Goal: Task Accomplishment & Management: Use online tool/utility

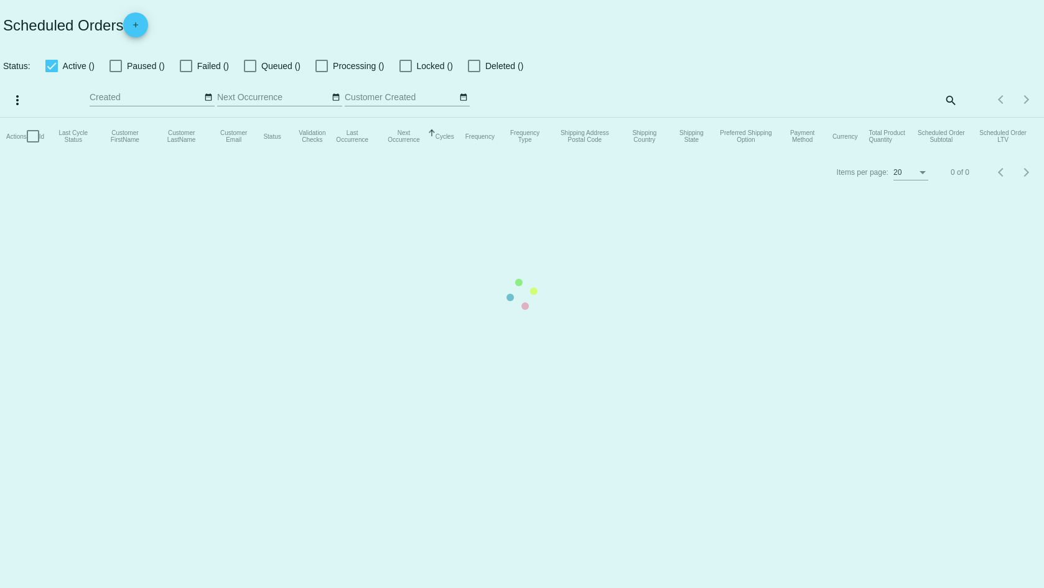
checkbox input "true"
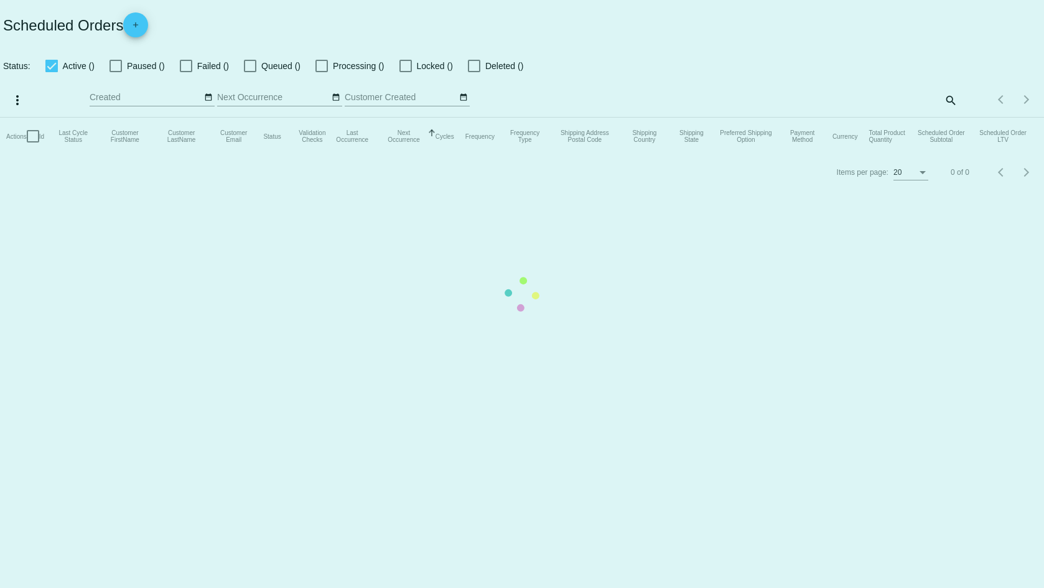
checkbox input "true"
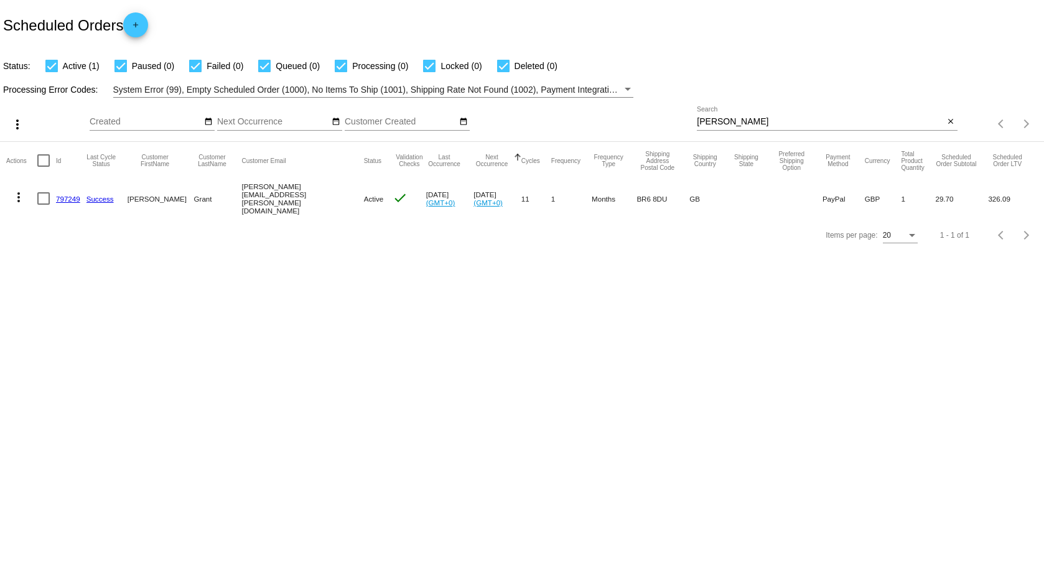
click at [750, 120] on input "[PERSON_NAME]" at bounding box center [820, 122] width 247 height 10
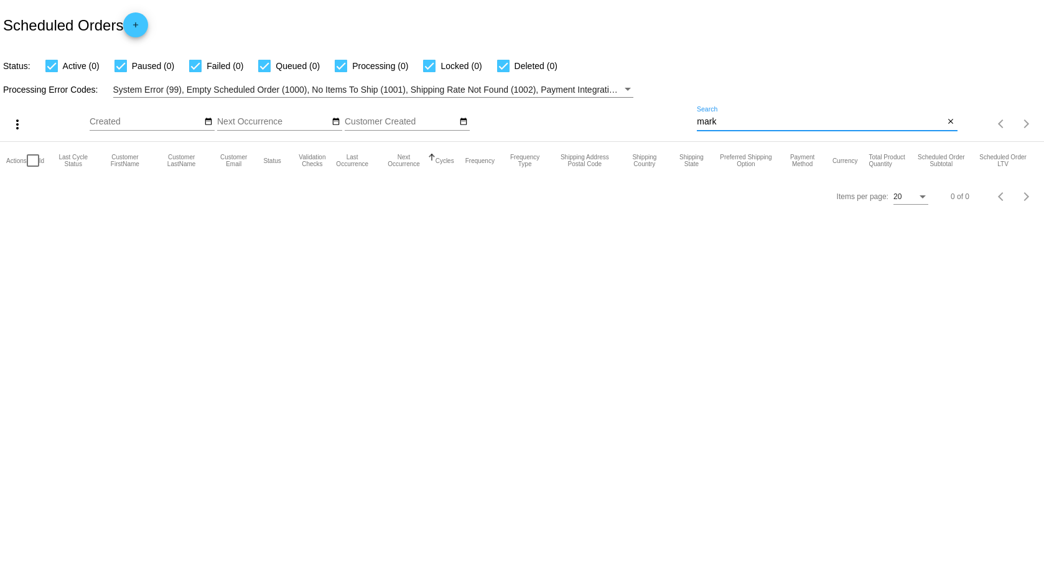
type input "mark"
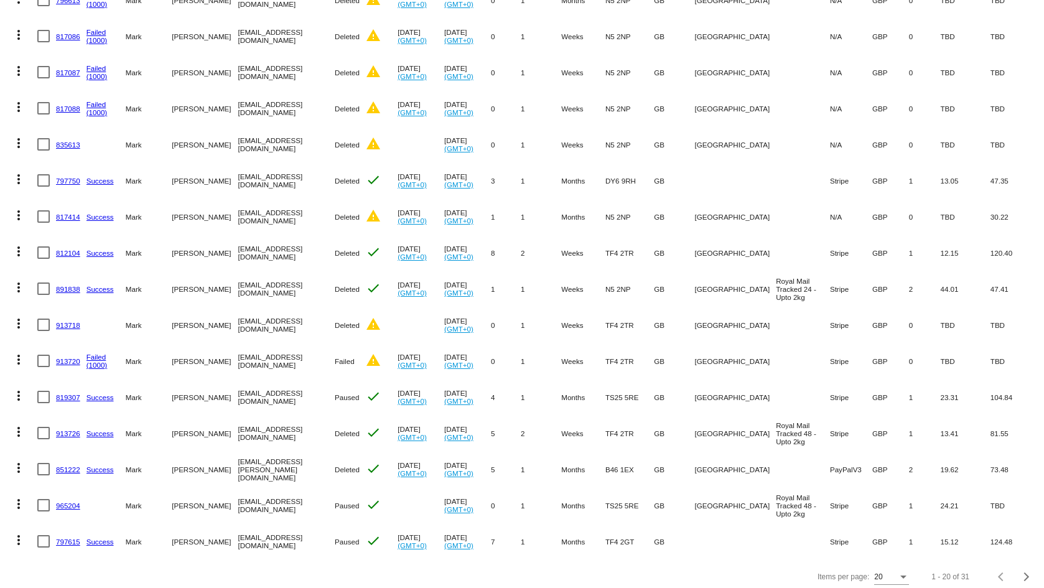
scroll to position [357, 0]
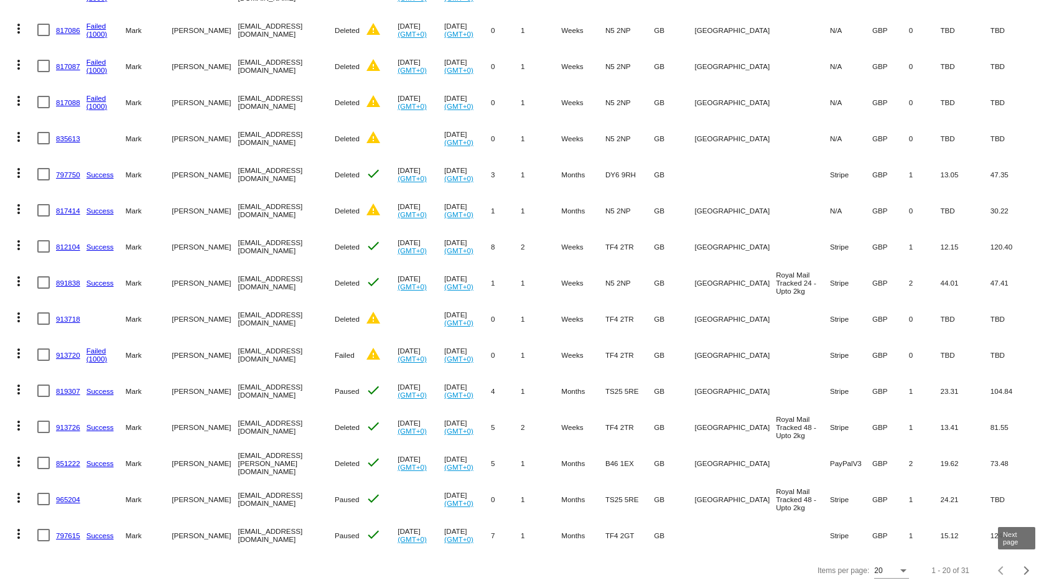
click at [1020, 570] on div "Next page" at bounding box center [1024, 570] width 9 height 9
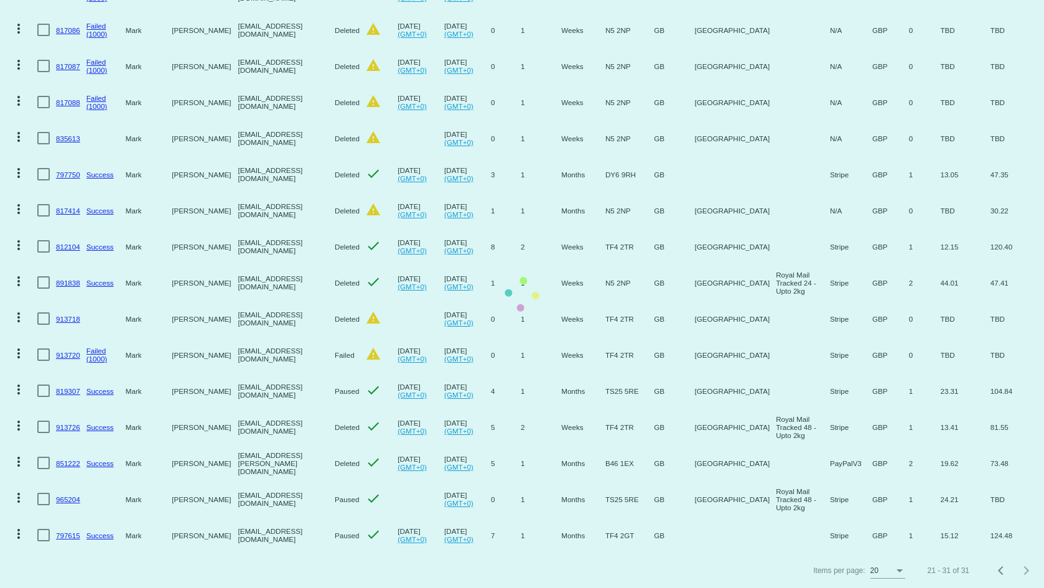
scroll to position [32, 0]
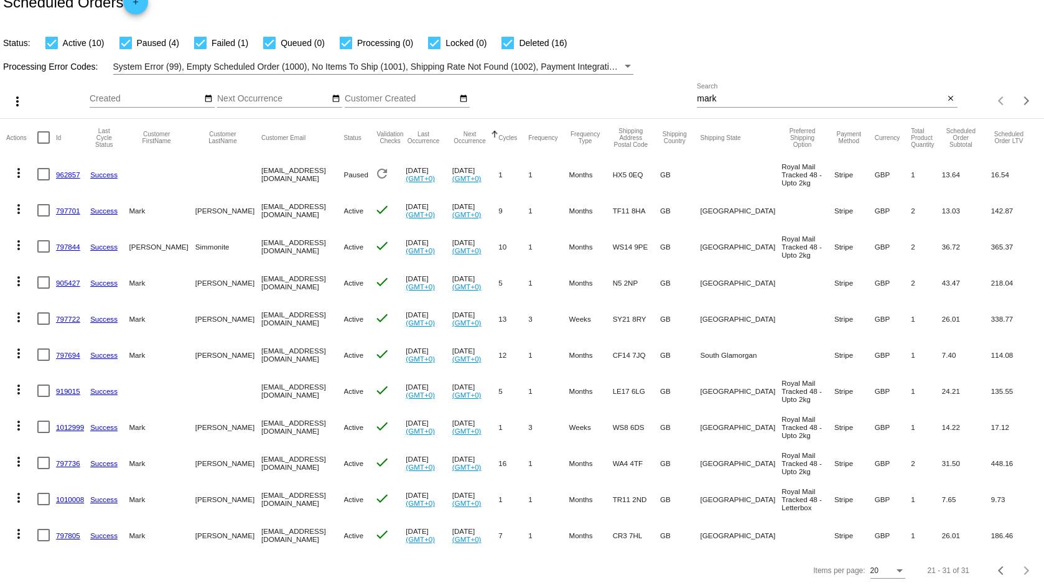
click at [72, 207] on link "797701" at bounding box center [68, 211] width 24 height 8
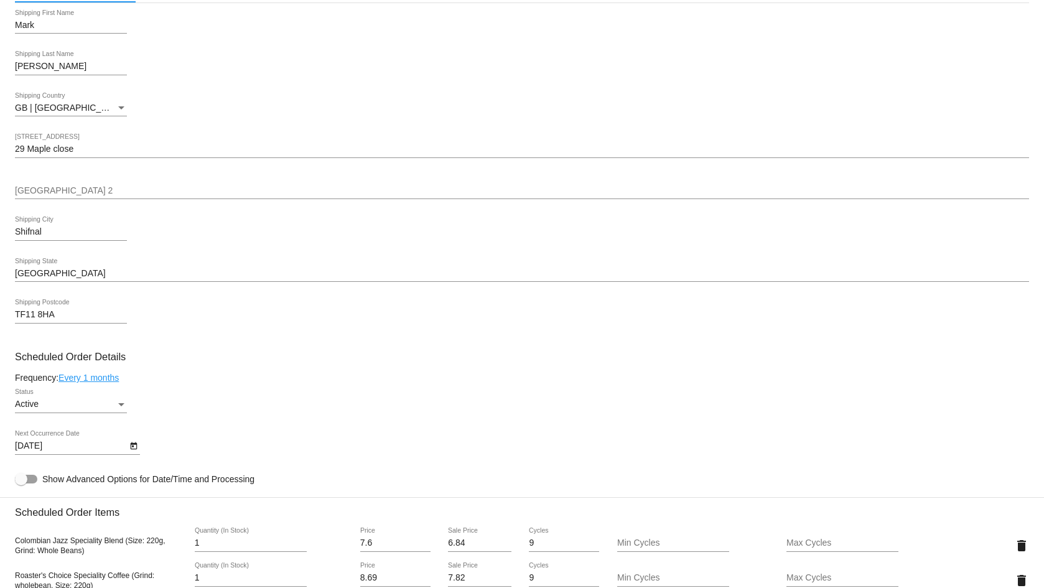
scroll to position [435, 0]
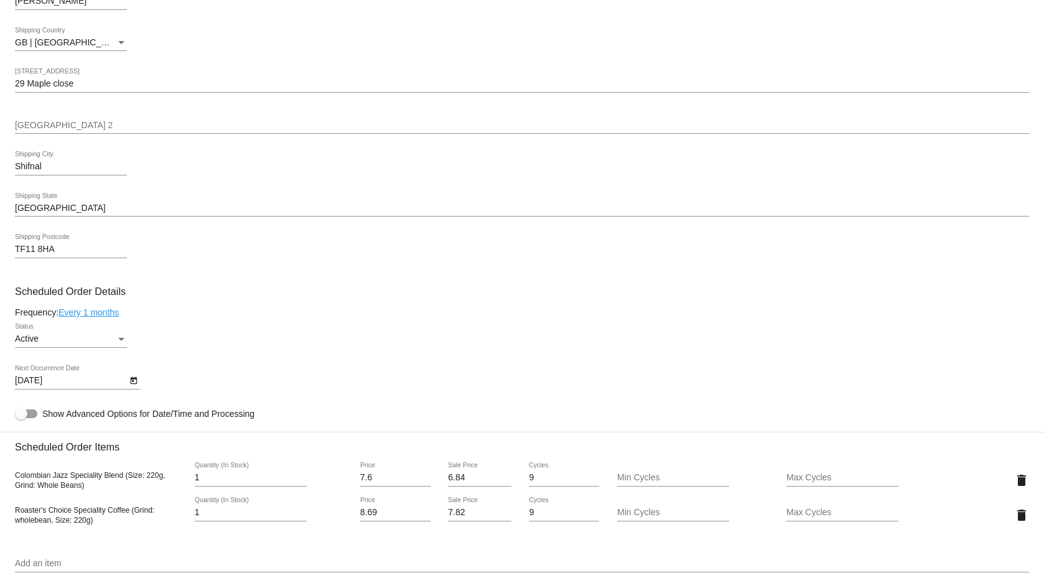
click at [130, 379] on icon "Open calendar" at bounding box center [133, 380] width 9 height 15
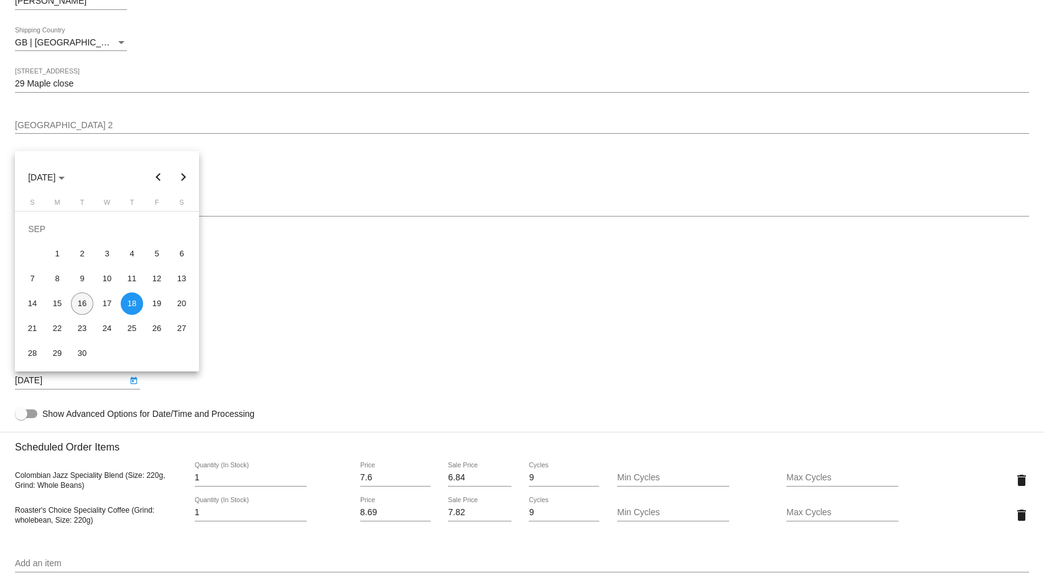
click at [89, 304] on div "16" at bounding box center [82, 303] width 22 height 22
type input "[DATE]"
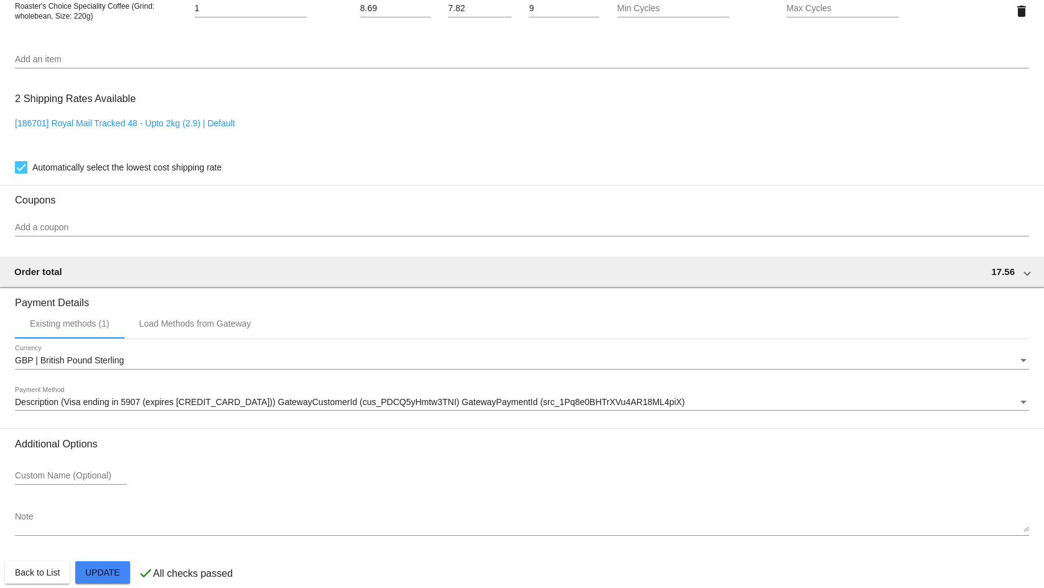
scroll to position [955, 0]
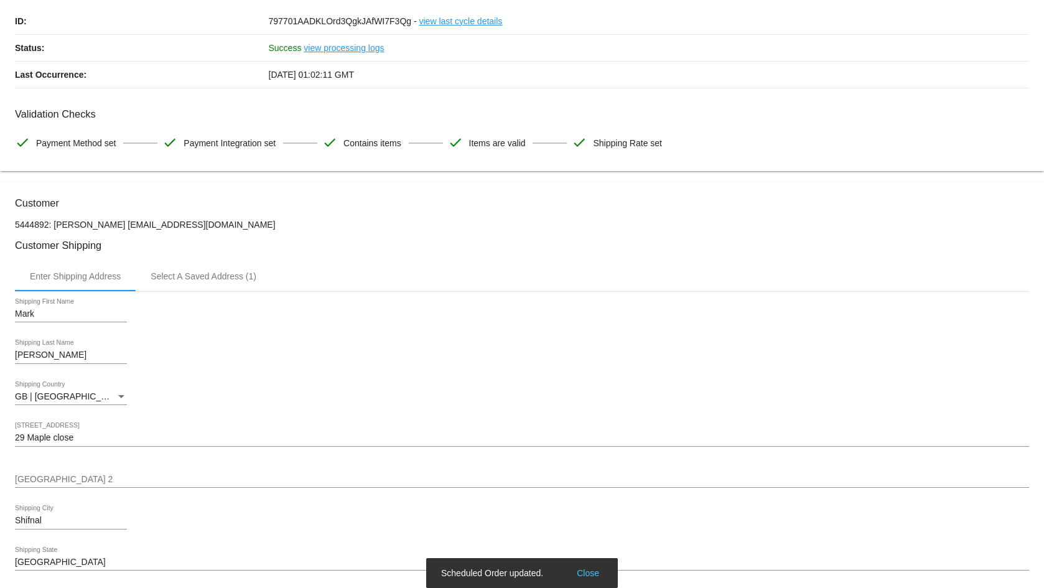
scroll to position [0, 0]
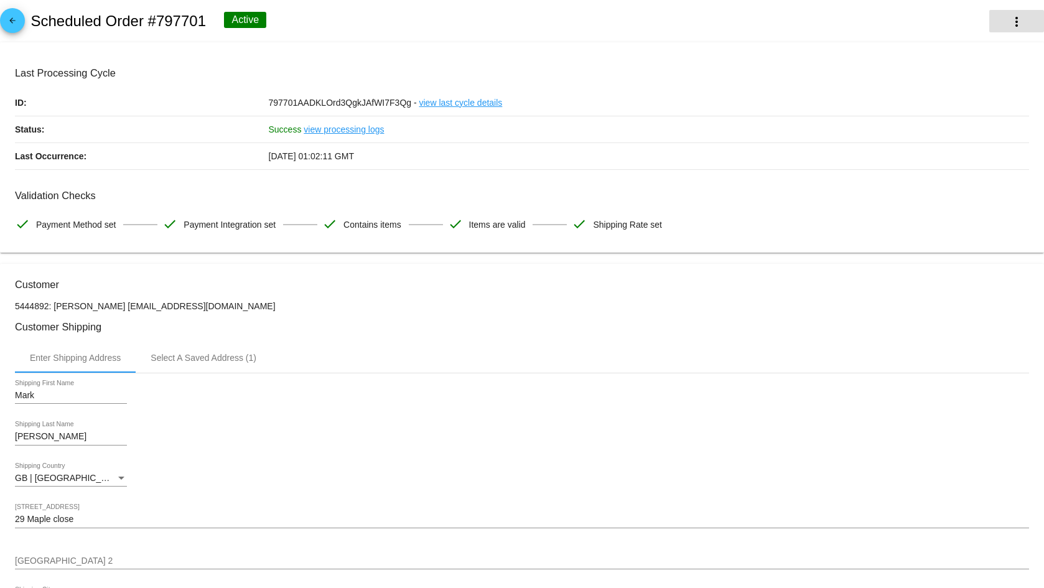
click at [1009, 15] on mat-icon "more_vert" at bounding box center [1016, 21] width 15 height 15
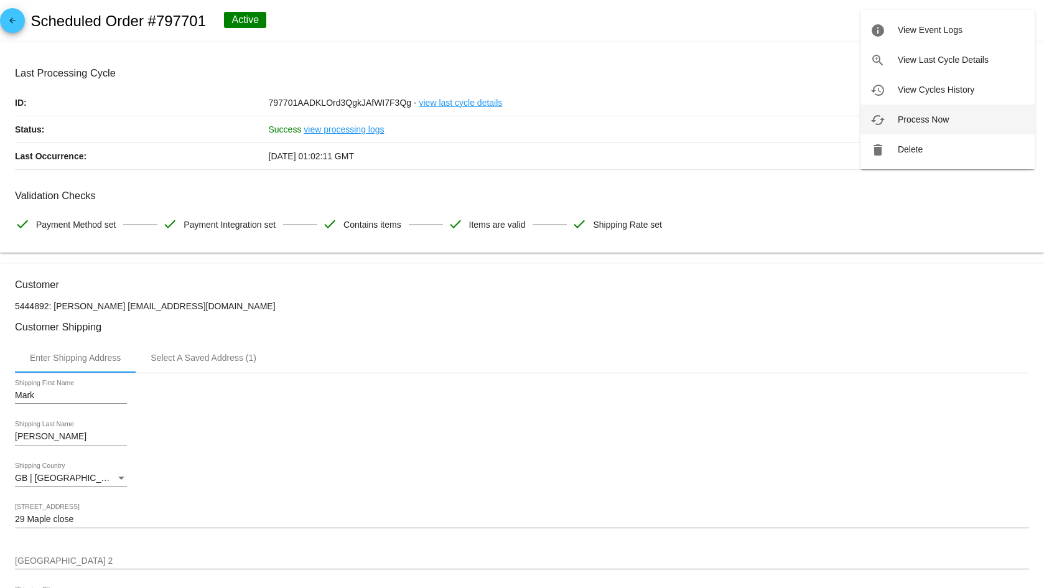
click at [934, 114] on span "Process Now" at bounding box center [923, 119] width 51 height 10
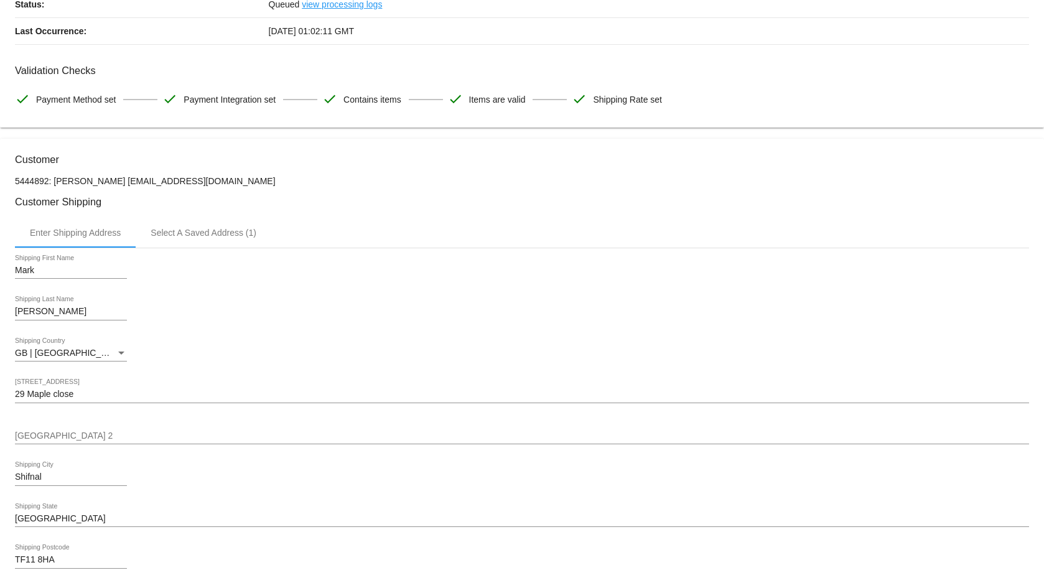
scroll to position [124, 0]
